Goal: Task Accomplishment & Management: Use online tool/utility

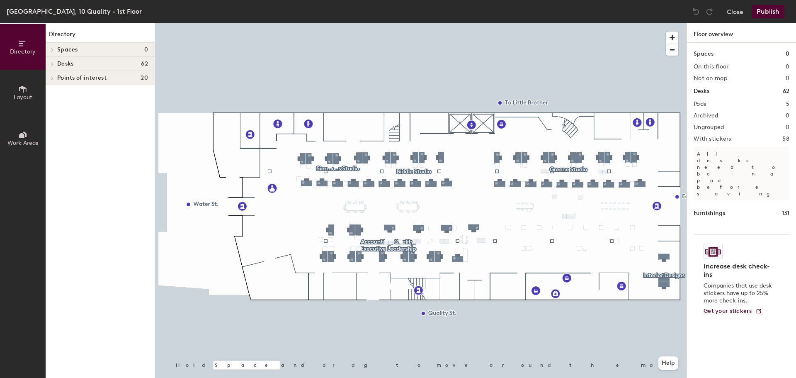
click at [51, 64] on icon at bounding box center [52, 64] width 3 height 4
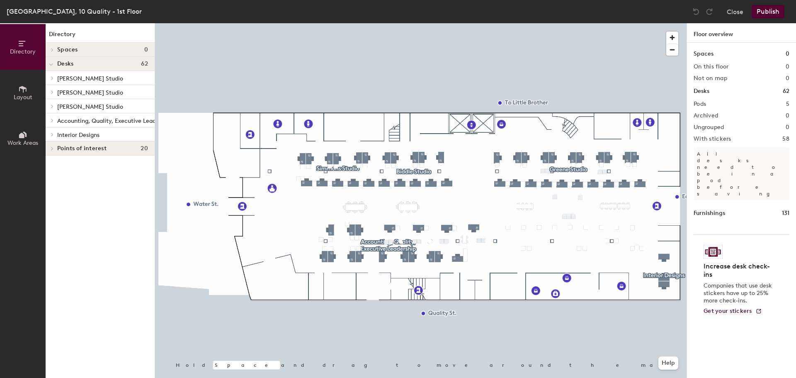
click at [74, 77] on span "[PERSON_NAME] Studio" at bounding box center [90, 78] width 66 height 7
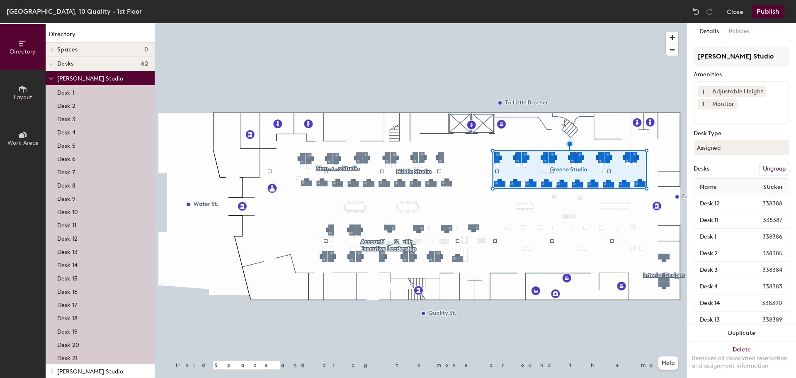
click at [95, 92] on div "Desk 1" at bounding box center [100, 91] width 109 height 13
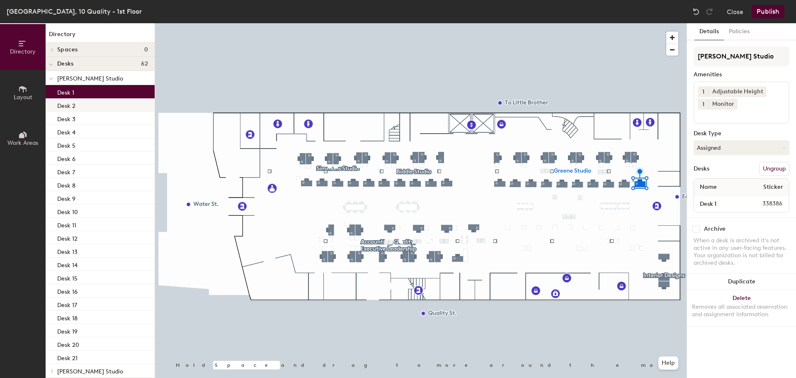
click at [89, 102] on div "Desk 2" at bounding box center [100, 104] width 109 height 13
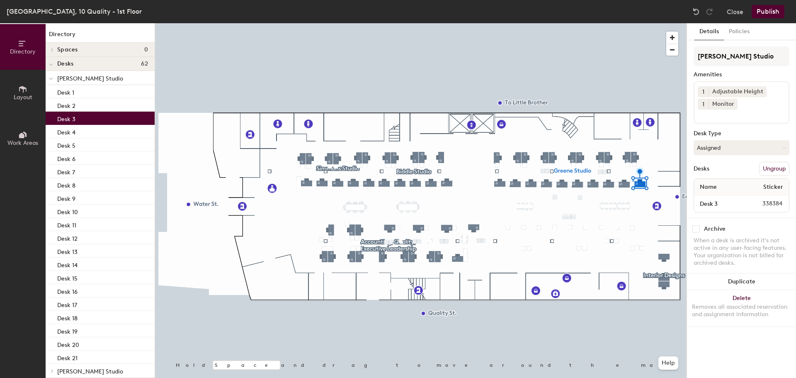
click at [86, 117] on div "Desk 3" at bounding box center [100, 118] width 109 height 13
click at [85, 154] on div "Desk 6" at bounding box center [100, 157] width 109 height 13
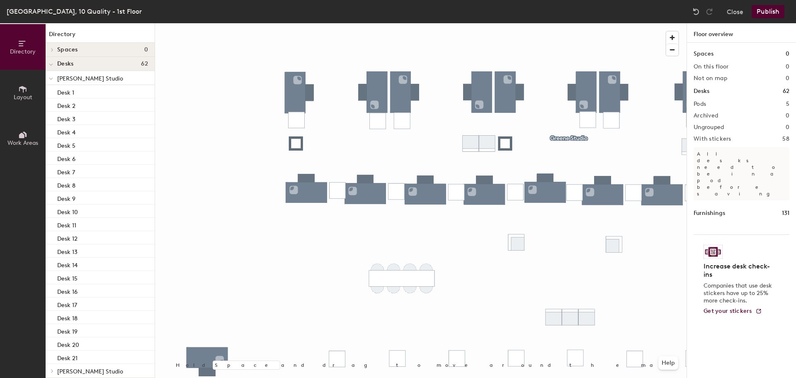
click at [559, 23] on div at bounding box center [421, 23] width 532 height 0
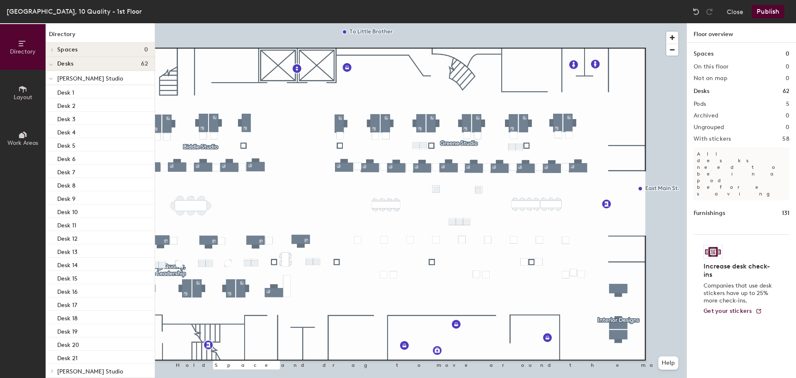
click at [337, 23] on div at bounding box center [421, 23] width 532 height 0
click at [289, 23] on div at bounding box center [421, 23] width 532 height 0
click at [292, 23] on div at bounding box center [421, 23] width 532 height 0
click at [298, 23] on div at bounding box center [421, 23] width 532 height 0
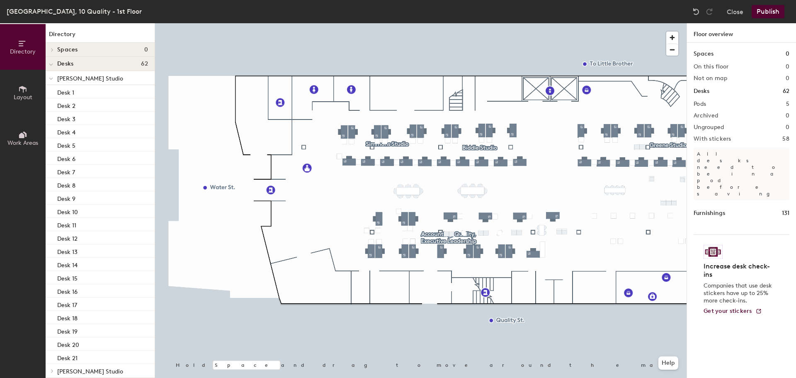
click at [330, 23] on div at bounding box center [421, 23] width 532 height 0
